Goal: Use online tool/utility: Utilize a website feature to perform a specific function

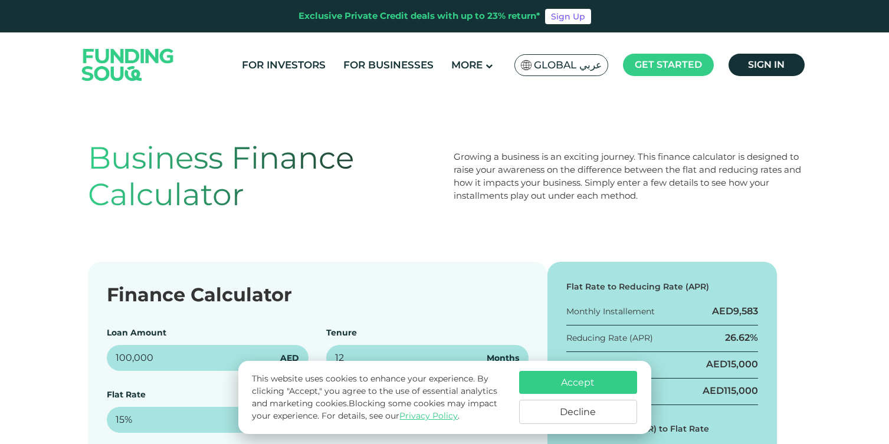
click at [582, 381] on button "Accept" at bounding box center [578, 382] width 118 height 23
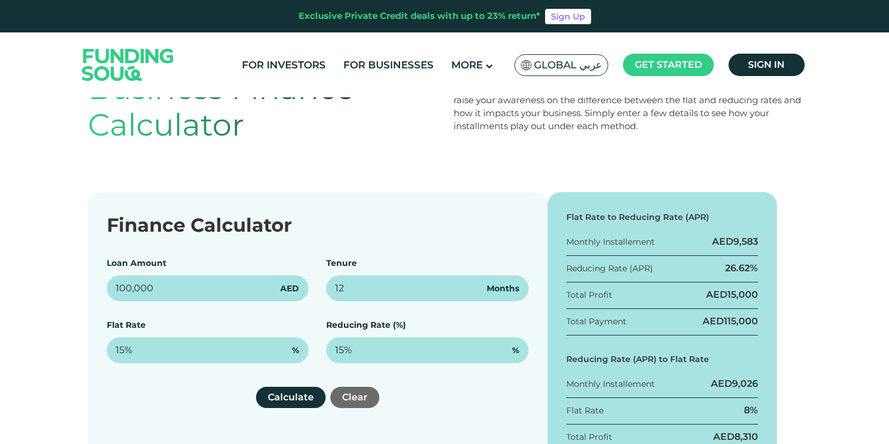
scroll to position [130, 0]
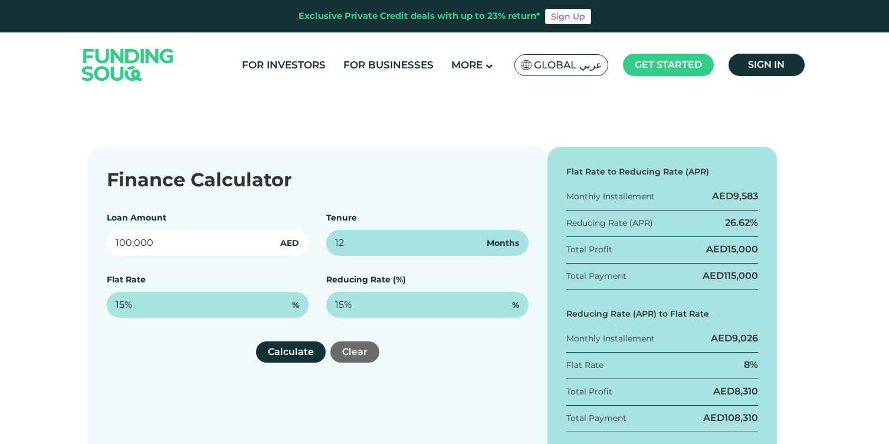
click at [121, 244] on input "100,000" at bounding box center [208, 243] width 202 height 26
type input "1,500,000"
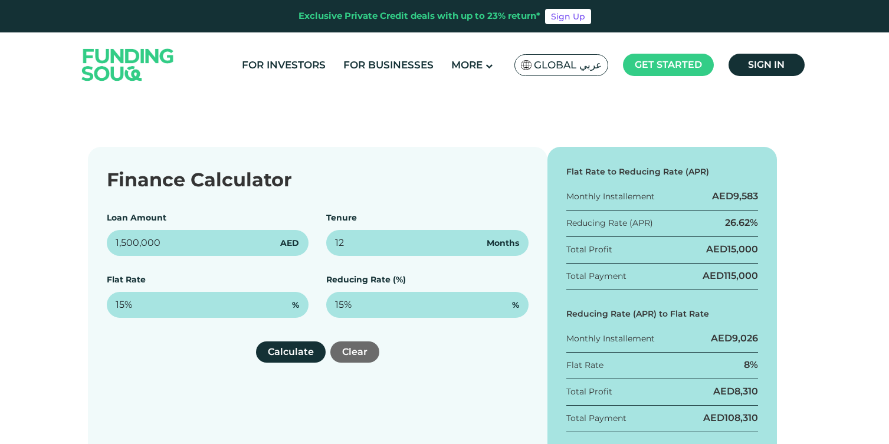
click at [257, 204] on div "Finance Calculator Loan Amount 1,500,000 AED Tenure 12 Months Flat Rate 15% % R…" at bounding box center [318, 302] width 460 height 310
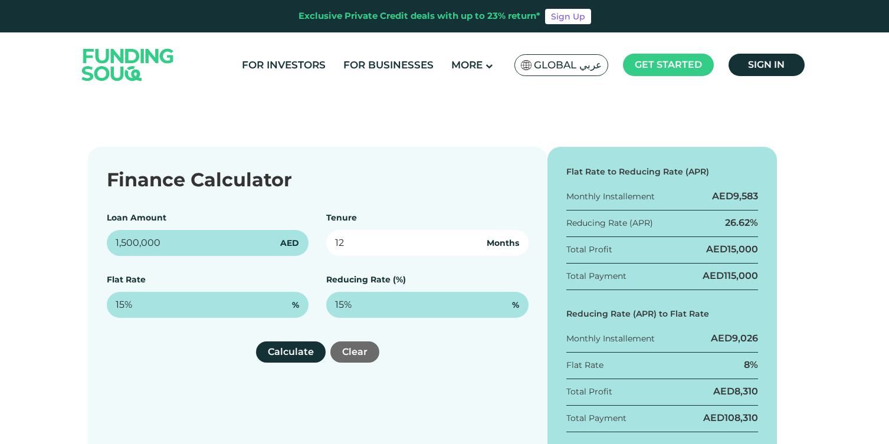
drag, startPoint x: 371, startPoint y: 240, endPoint x: 312, endPoint y: 241, distance: 59.0
click at [312, 241] on div "Loan Amount 1,500,000 AED Tenure 12 Months Flat Rate 15% % Reducing Rate (%) 15…" at bounding box center [318, 265] width 422 height 106
type input "120"
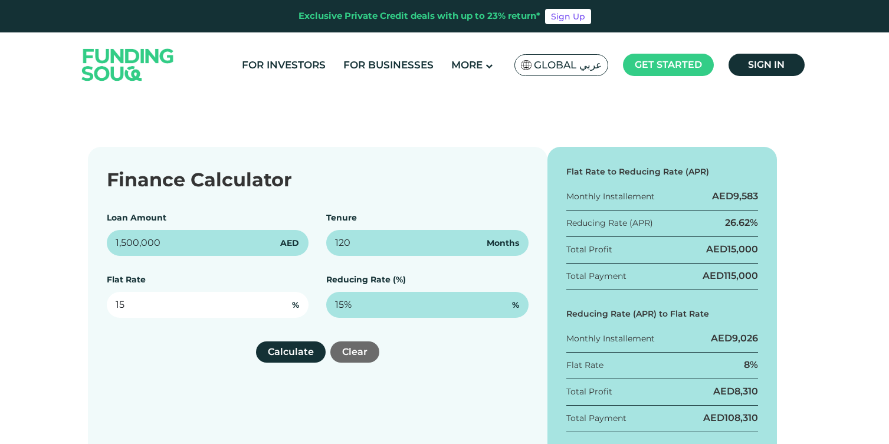
drag, startPoint x: 155, startPoint y: 312, endPoint x: 110, endPoint y: 307, distance: 45.1
click at [110, 307] on input "15" at bounding box center [208, 305] width 202 height 26
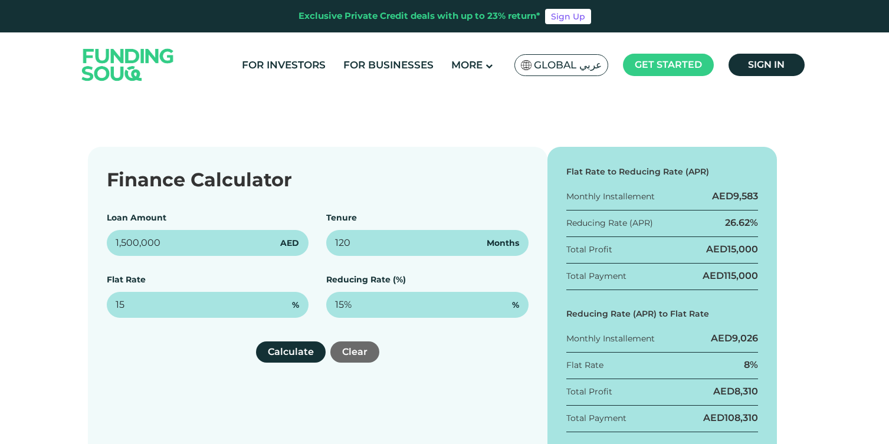
type input "15%"
